Goal: Task Accomplishment & Management: Manage account settings

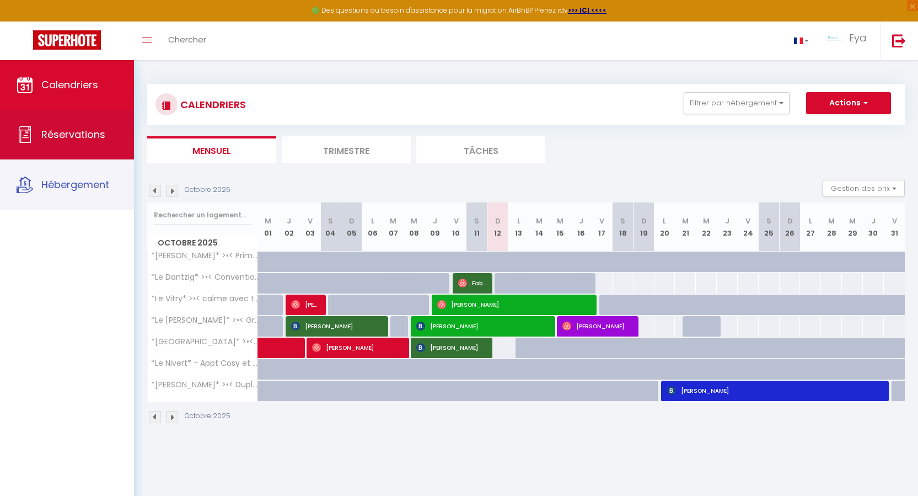
click at [77, 130] on span "Réservations" at bounding box center [73, 134] width 64 height 14
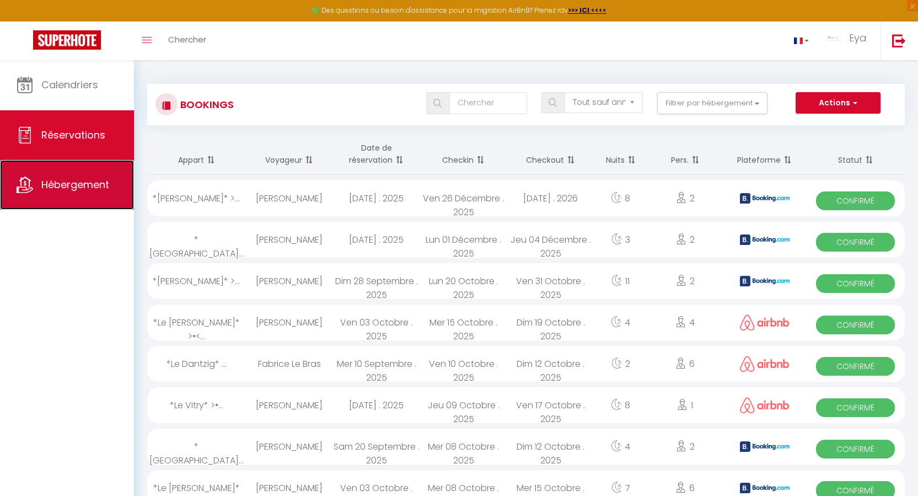
click at [70, 182] on span "Hébergement" at bounding box center [75, 184] width 68 height 14
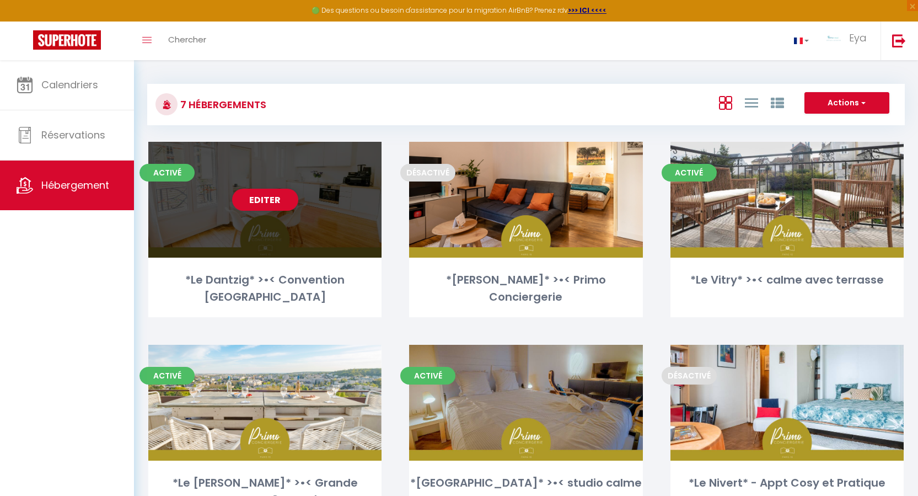
click at [201, 221] on div "Editer" at bounding box center [264, 200] width 233 height 116
click at [270, 202] on link "Editer" at bounding box center [265, 200] width 66 height 22
click at [265, 208] on link "Editer" at bounding box center [265, 200] width 66 height 22
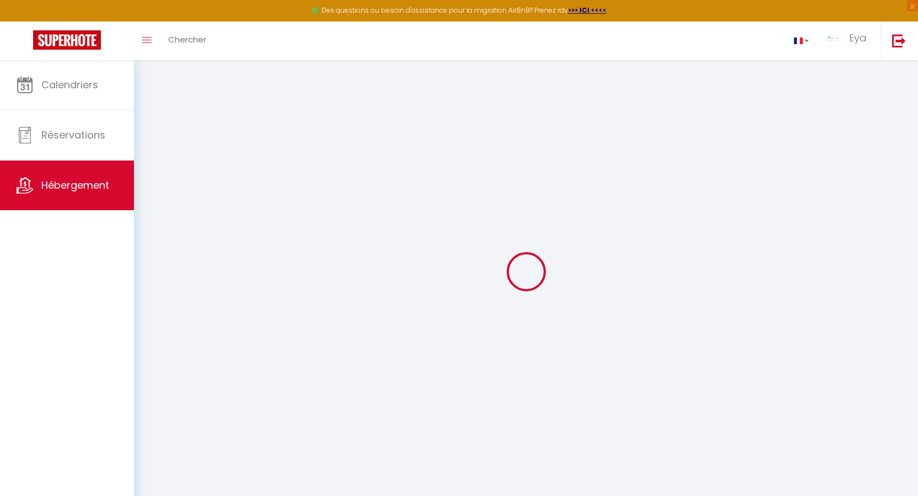
select select
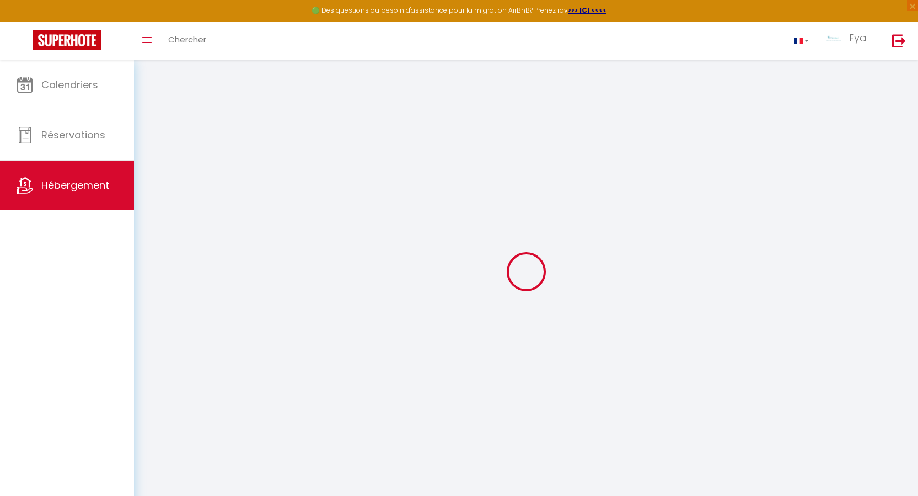
select select
checkbox input "true"
checkbox input "false"
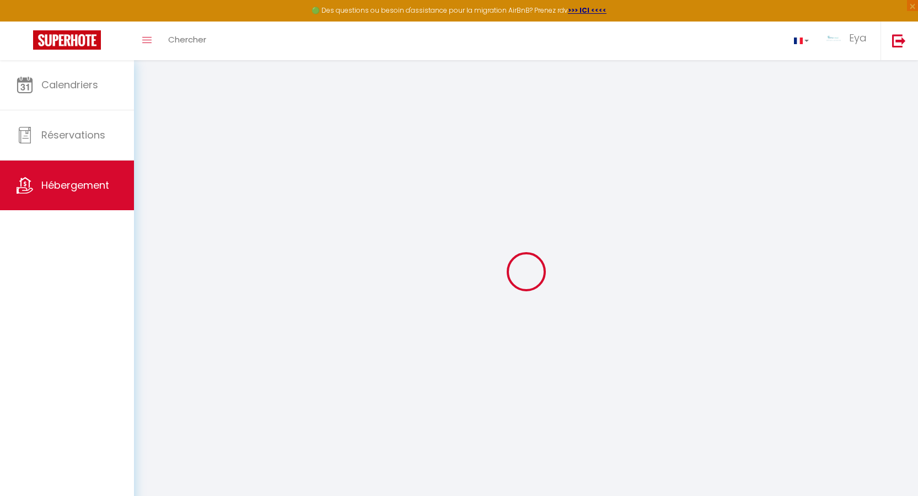
checkbox input "false"
select select
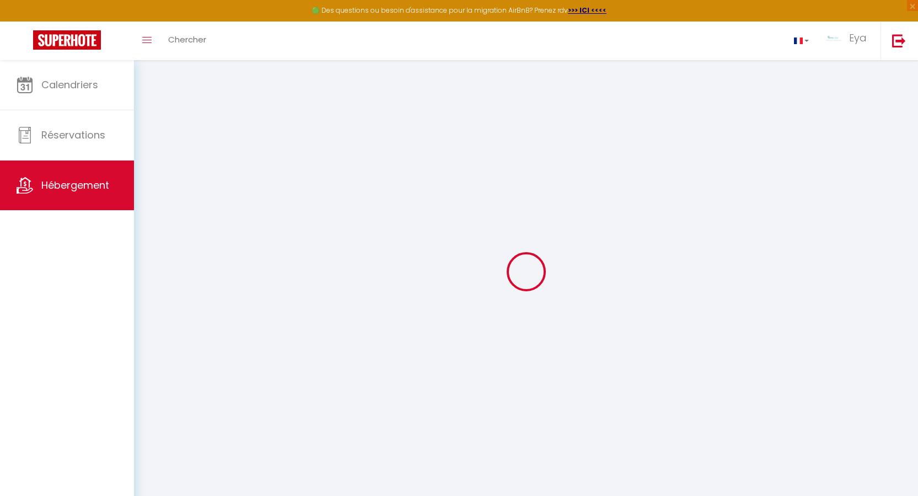
select select
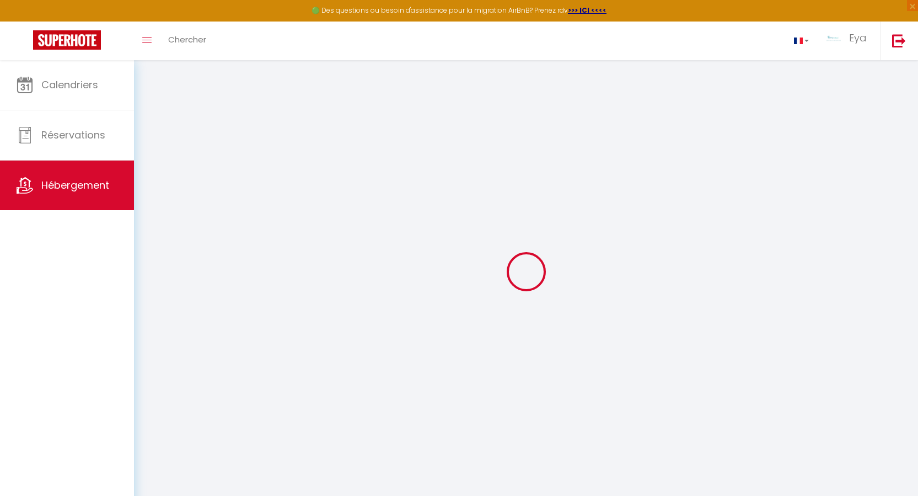
checkbox input "true"
checkbox input "false"
select select
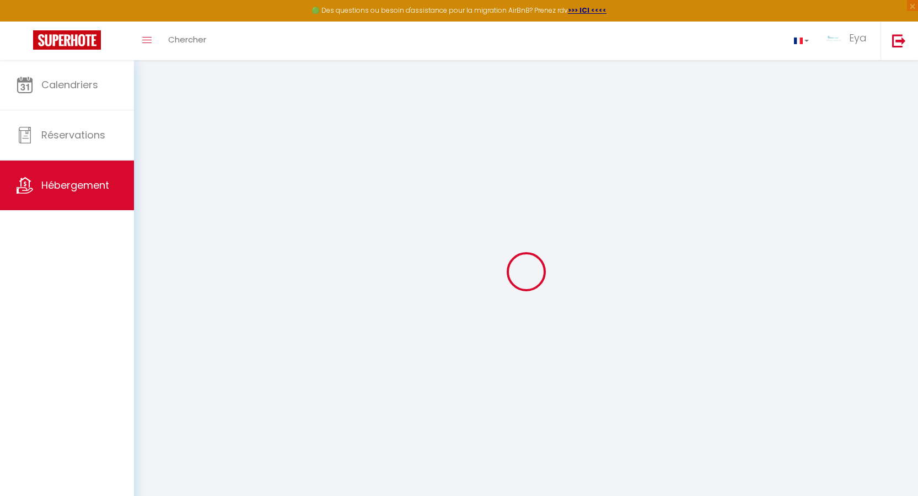
select select
checkbox input "true"
checkbox input "false"
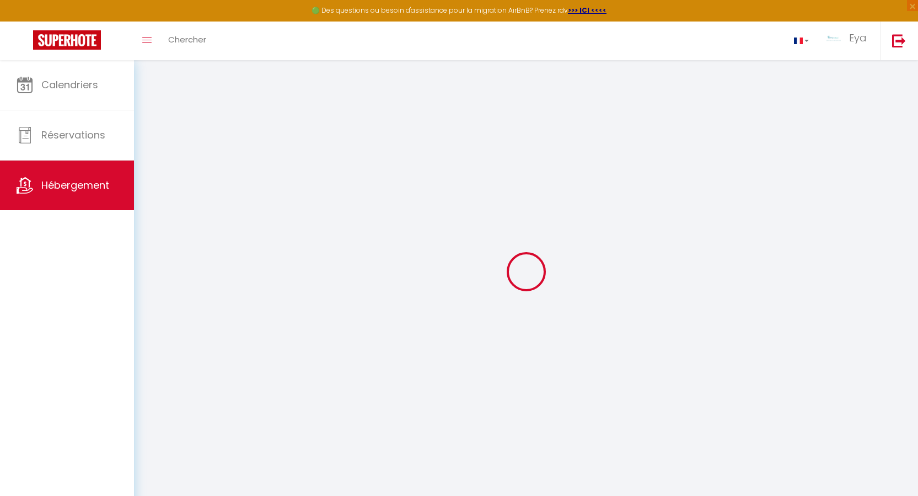
checkbox input "false"
select select
select select "16:00"
select select "23:00"
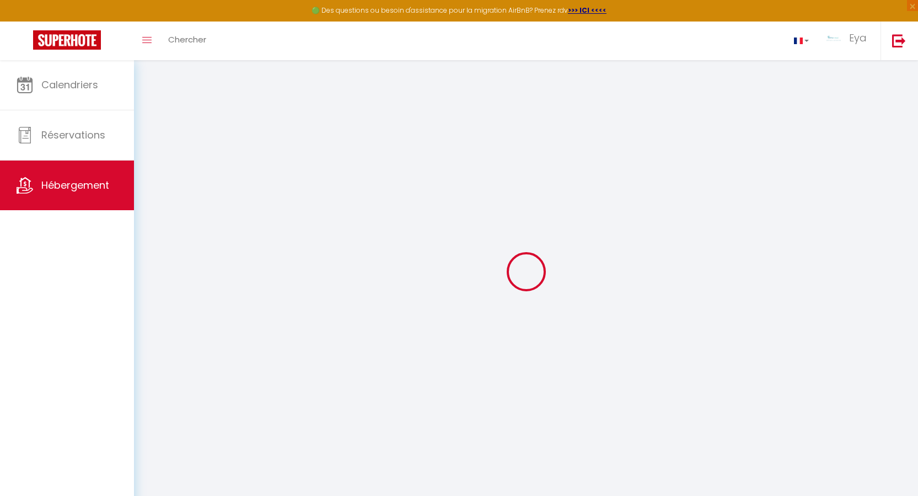
select select "11:00"
select select "30"
select select "120"
select select "19:00"
select select
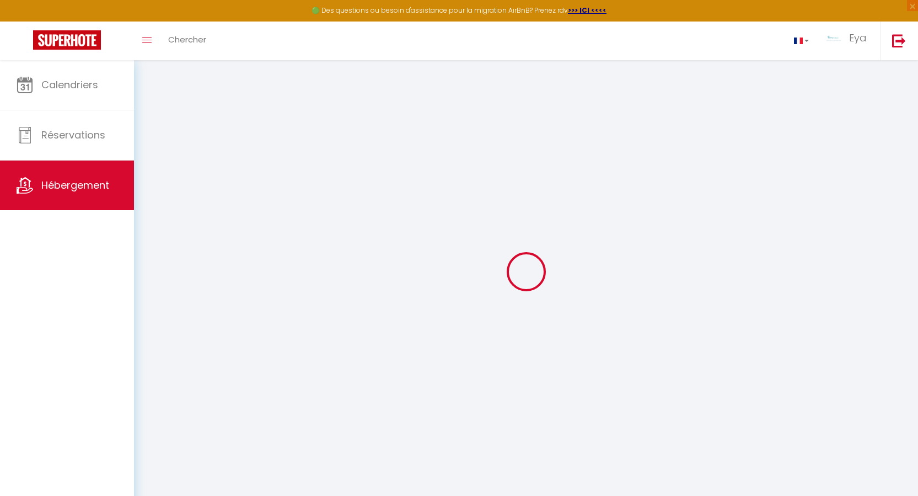
checkbox input "true"
checkbox input "false"
select select
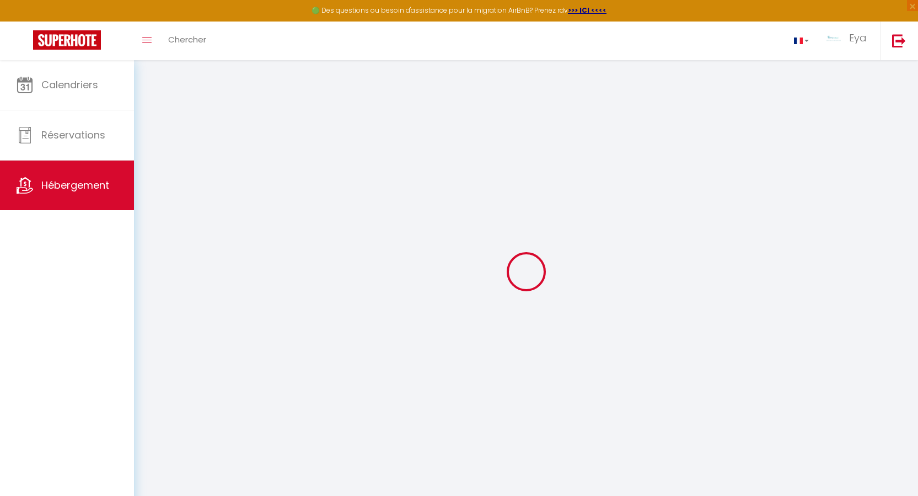
select select
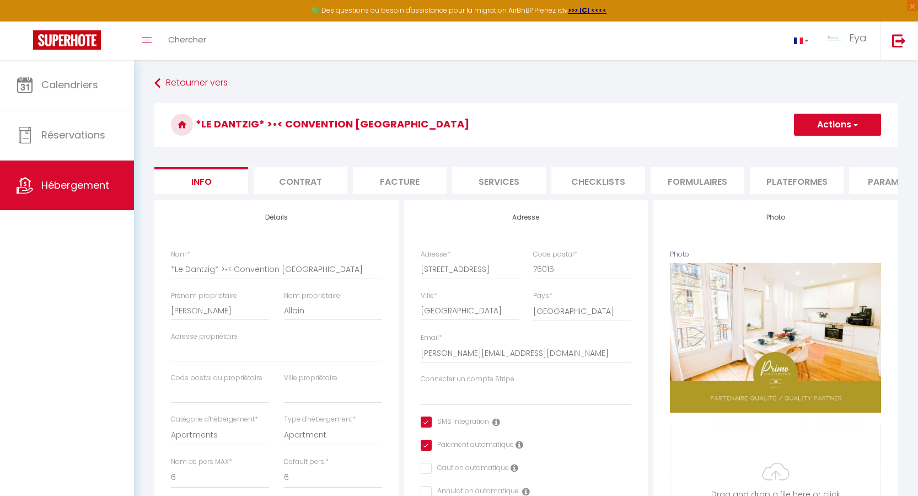
click at [599, 182] on li "Checklists" at bounding box center [598, 180] width 94 height 27
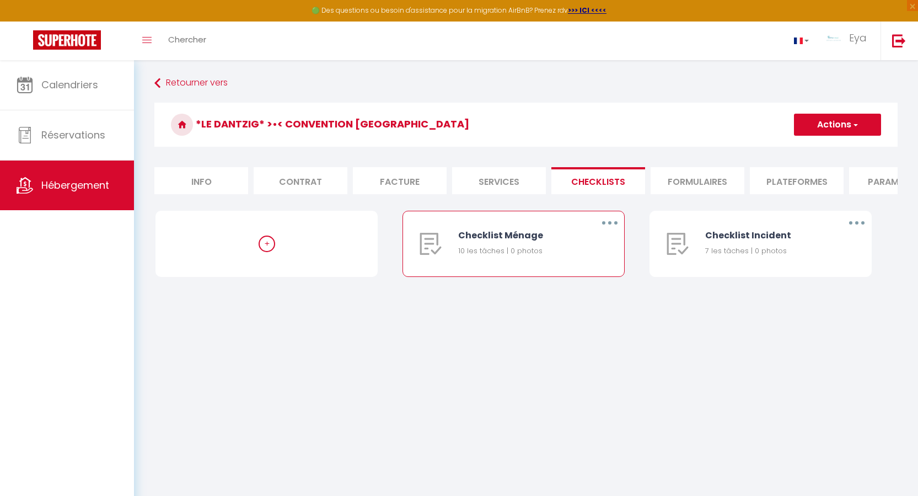
click at [500, 242] on div "Checklist Ménage" at bounding box center [519, 235] width 122 height 14
click at [474, 242] on div "Checklist Ménage" at bounding box center [519, 235] width 122 height 14
click at [521, 256] on div "10 les tâches | 0 photos" at bounding box center [519, 250] width 122 height 11
click at [466, 256] on div "10 les tâches | 0 photos" at bounding box center [519, 250] width 122 height 11
click at [429, 254] on img at bounding box center [430, 244] width 22 height 22
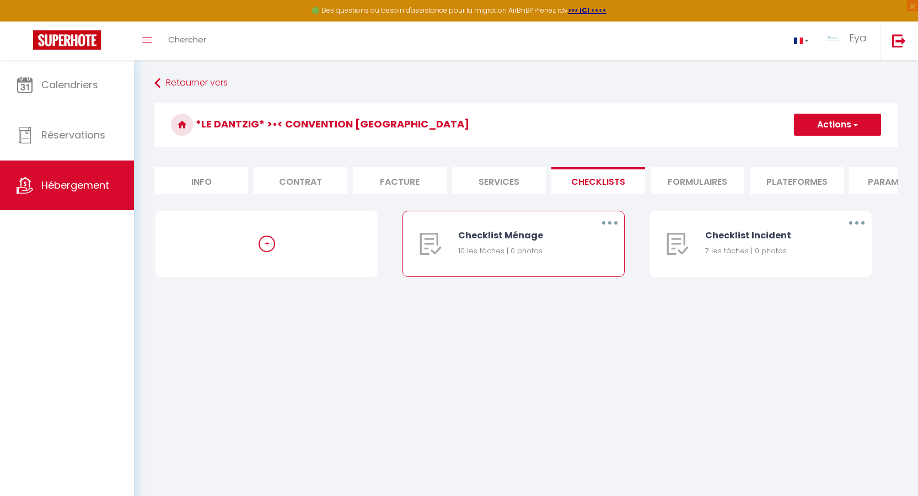
click at [429, 254] on img at bounding box center [430, 244] width 22 height 22
drag, startPoint x: 429, startPoint y: 254, endPoint x: 519, endPoint y: 252, distance: 89.3
click at [434, 254] on img at bounding box center [430, 244] width 22 height 22
click at [616, 228] on button "button" at bounding box center [609, 223] width 31 height 18
click at [553, 257] on link "Editer" at bounding box center [581, 248] width 82 height 19
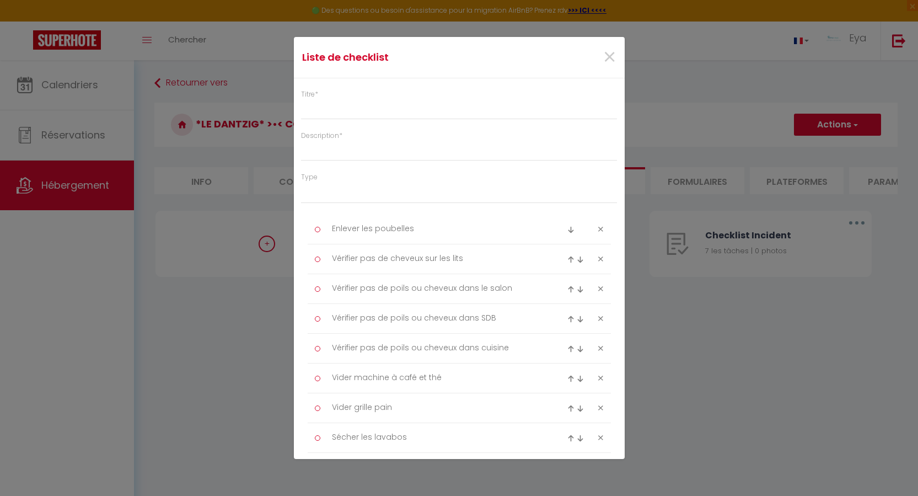
type input "Checklist Ménage"
type input "Procédure à suivre à la fin du ménage"
select select
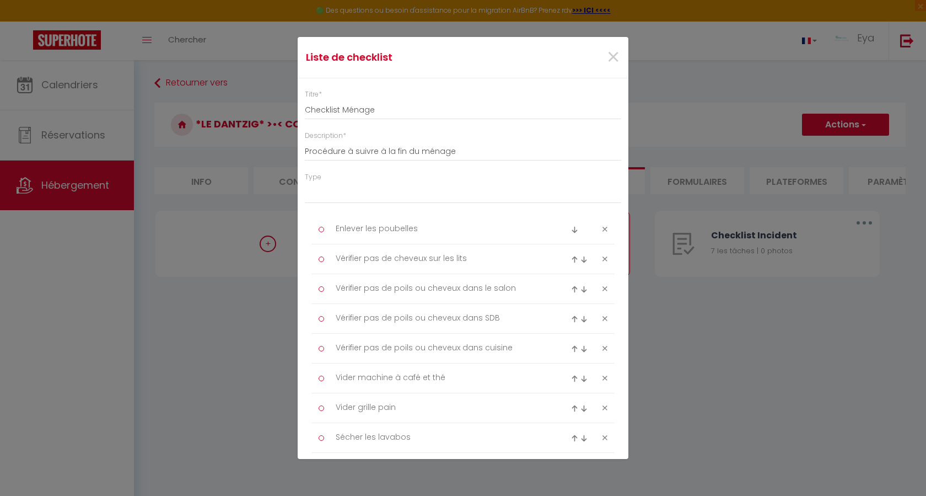
click at [612, 56] on div "×" at bounding box center [573, 57] width 110 height 24
click at [610, 57] on span "×" at bounding box center [613, 57] width 14 height 33
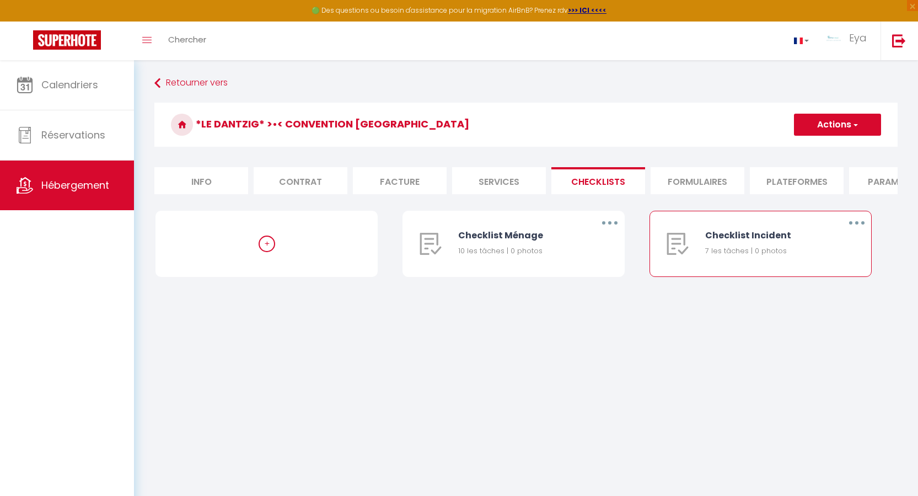
click at [683, 252] on img at bounding box center [677, 244] width 22 height 22
click at [707, 174] on li "Formulaires" at bounding box center [697, 180] width 94 height 27
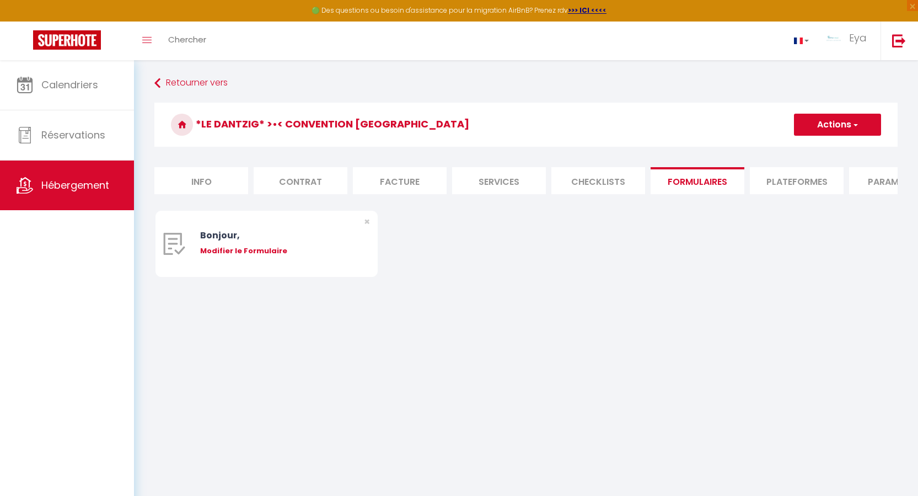
click at [773, 180] on li "Plateformes" at bounding box center [797, 180] width 94 height 27
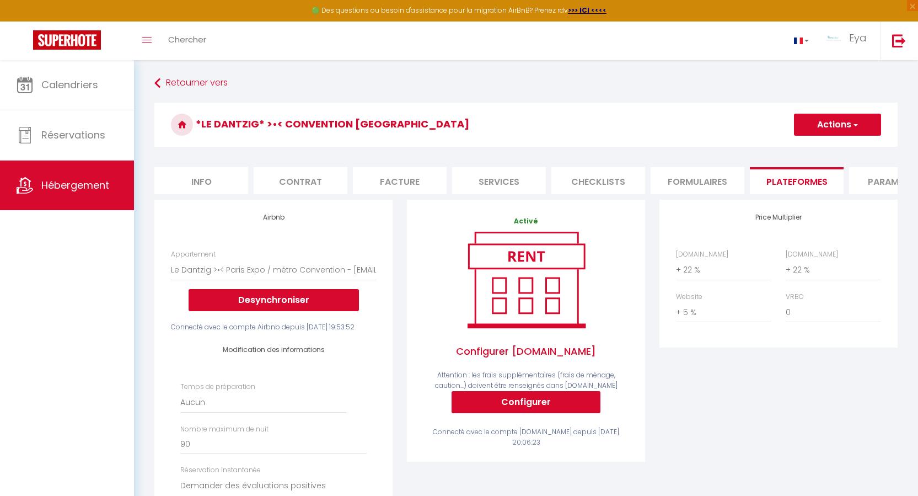
click at [871, 181] on li "Paramètres" at bounding box center [896, 180] width 94 height 27
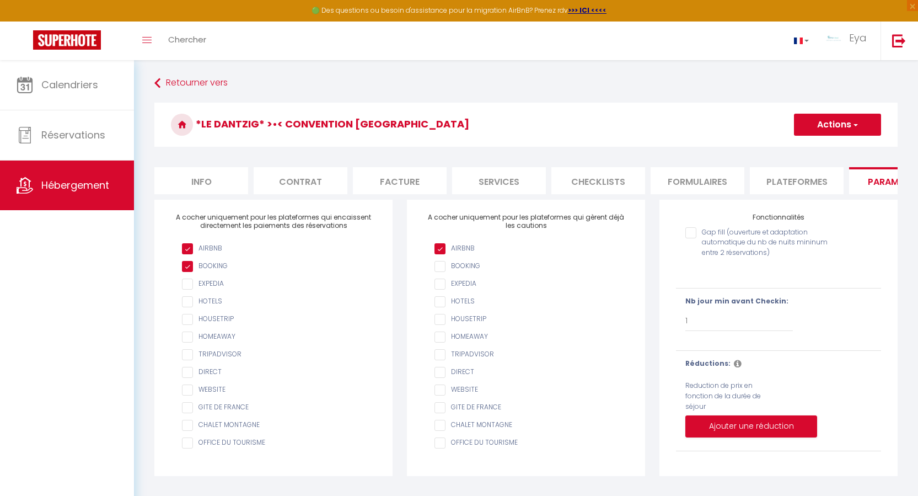
click at [797, 125] on button "Actions" at bounding box center [837, 125] width 87 height 22
drag, startPoint x: 179, startPoint y: 182, endPoint x: 233, endPoint y: 177, distance: 53.7
click at [180, 182] on li "Info" at bounding box center [201, 180] width 94 height 27
select select
checkbox input "true"
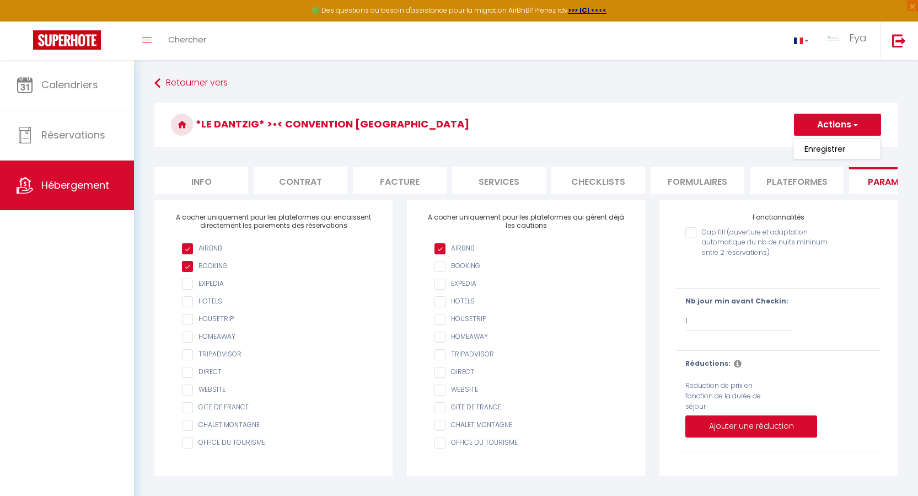
checkbox input "true"
checkbox input "false"
select select
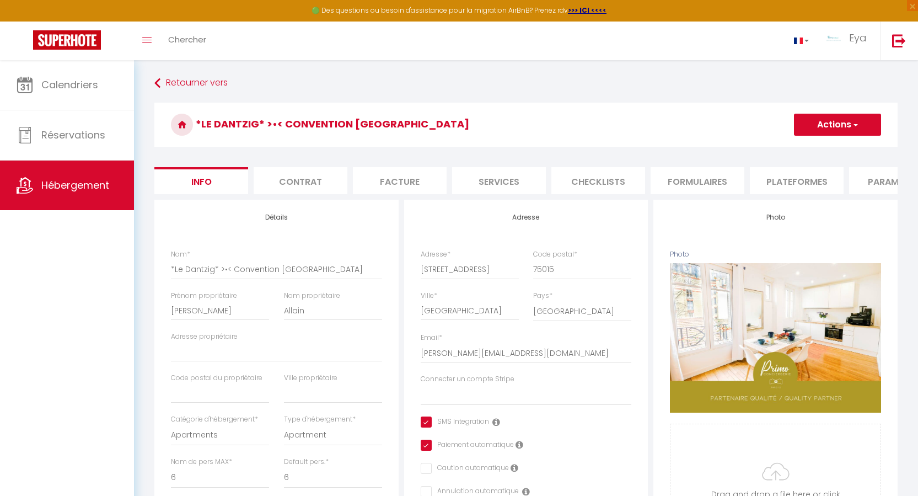
click at [316, 182] on li "Contrat" at bounding box center [301, 180] width 94 height 27
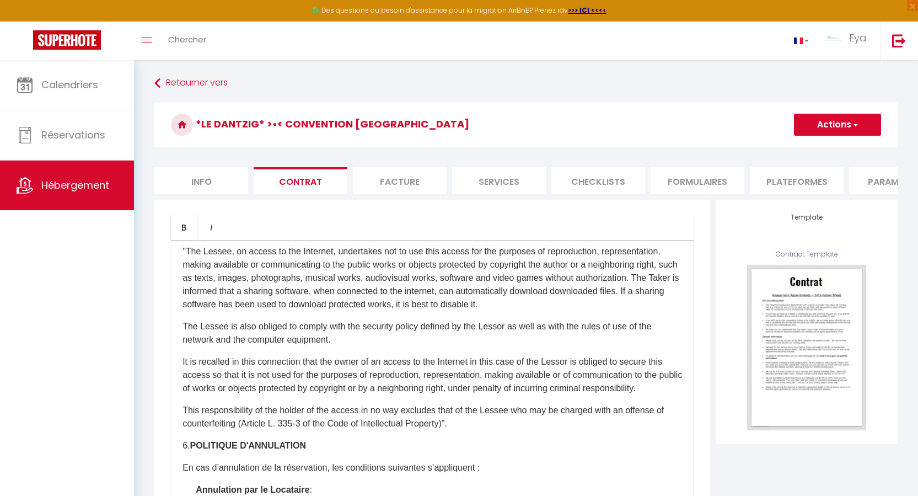
scroll to position [1073, 0]
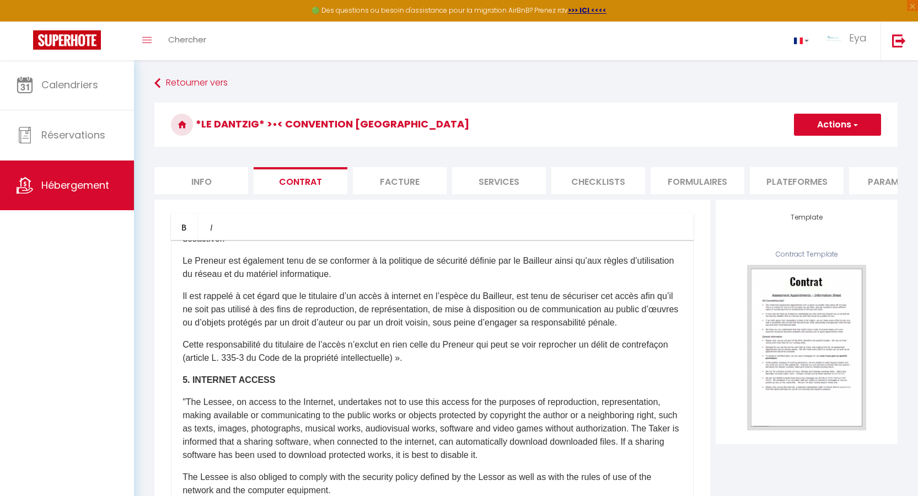
click at [405, 173] on li "Facture" at bounding box center [400, 180] width 94 height 27
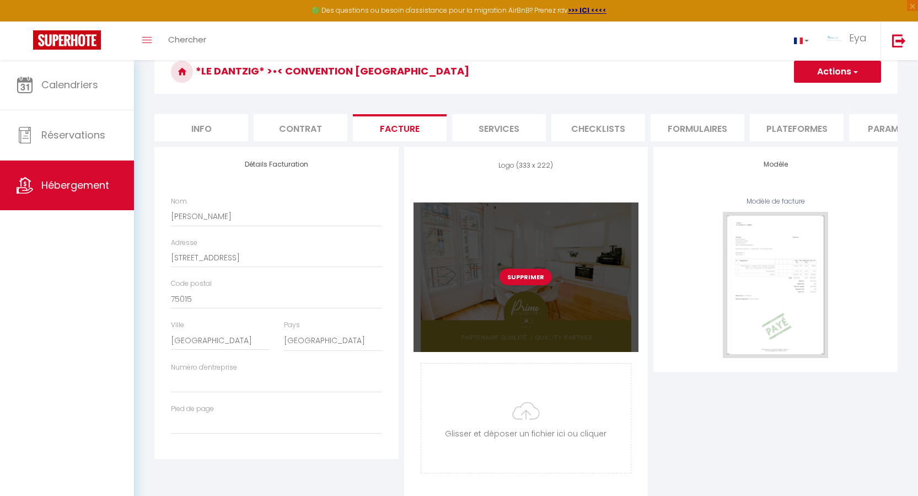
scroll to position [91, 0]
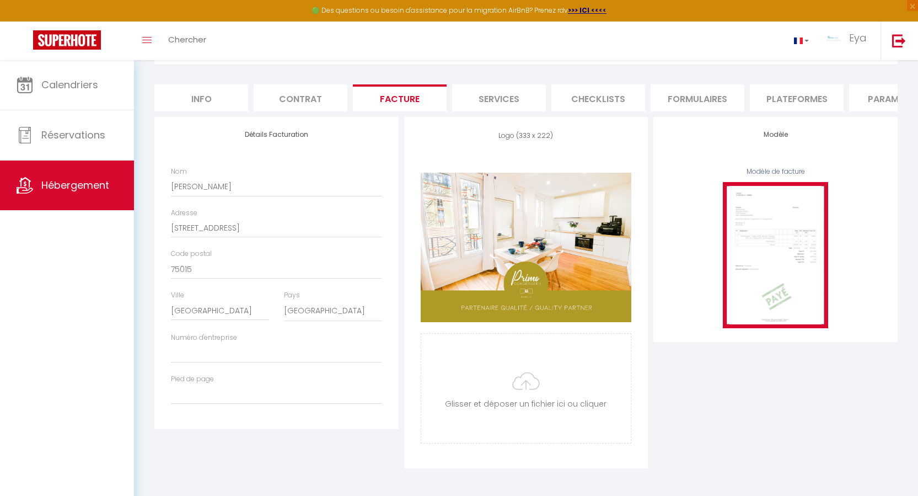
click at [753, 278] on img at bounding box center [775, 255] width 105 height 146
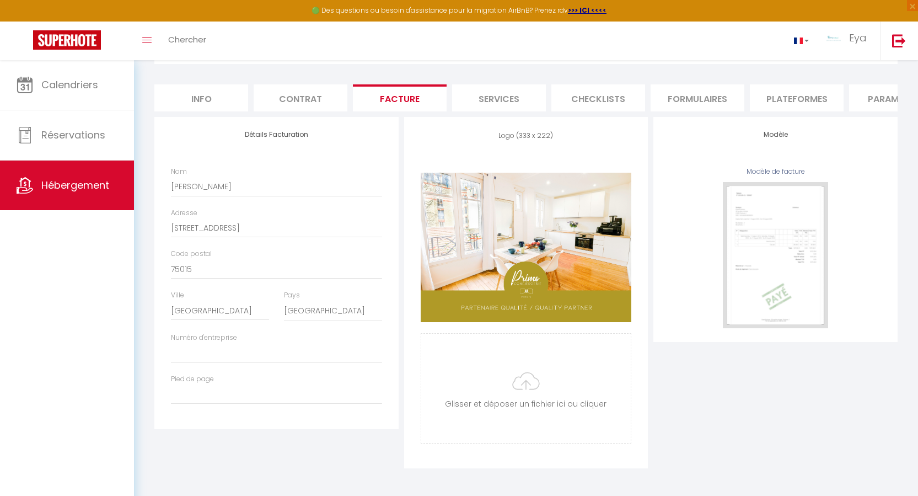
click at [193, 90] on li "Info" at bounding box center [201, 97] width 94 height 27
select select
checkbox input "true"
checkbox input "false"
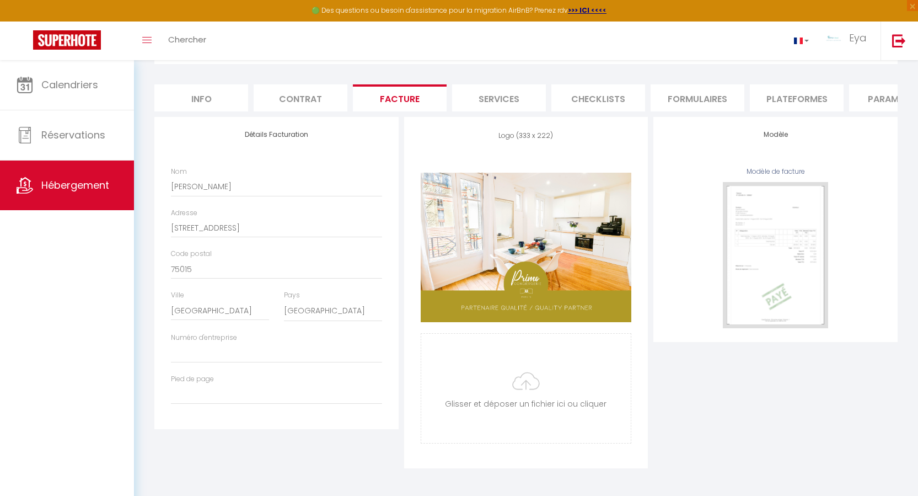
checkbox input "false"
select select
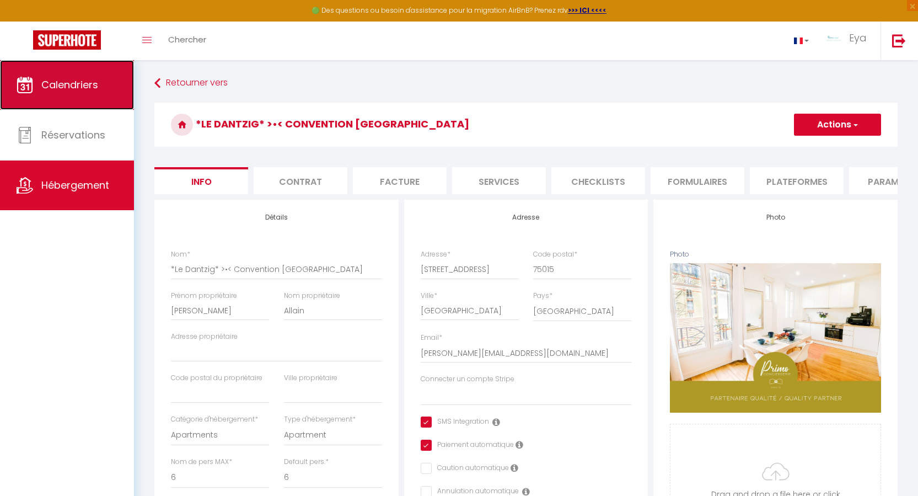
click at [68, 92] on link "Calendriers" at bounding box center [67, 85] width 134 height 50
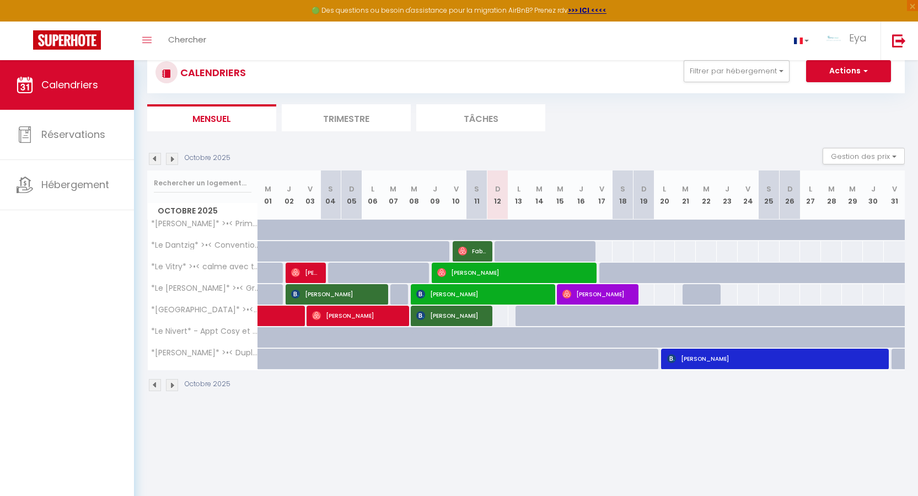
scroll to position [60, 0]
